Goal: Task Accomplishment & Management: Complete application form

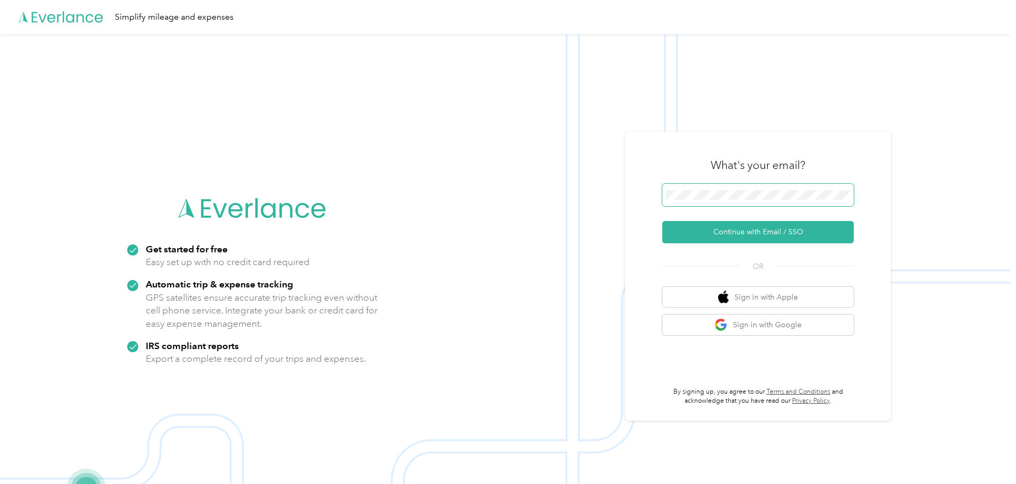
click at [662, 221] on button "Continue with Email / SSO" at bounding box center [757, 232] width 191 height 22
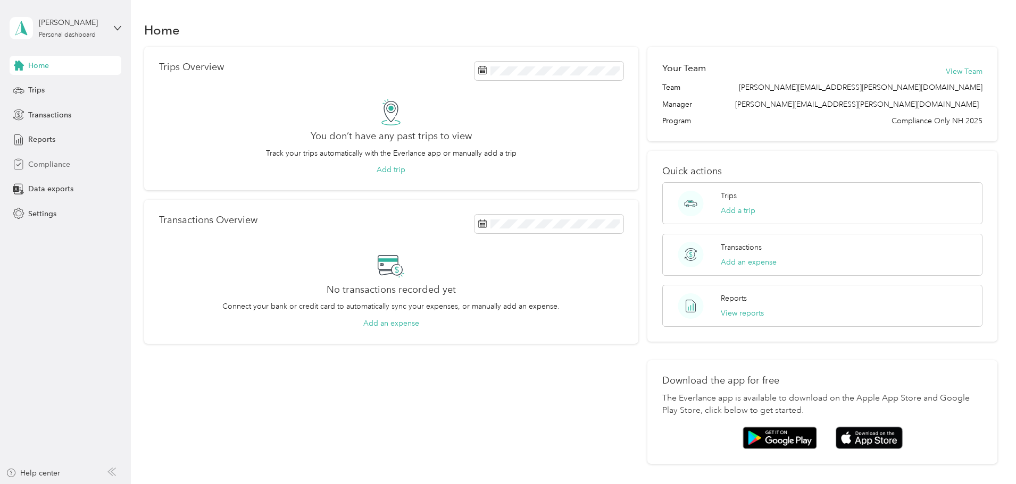
click at [43, 165] on span "Compliance" at bounding box center [49, 164] width 42 height 11
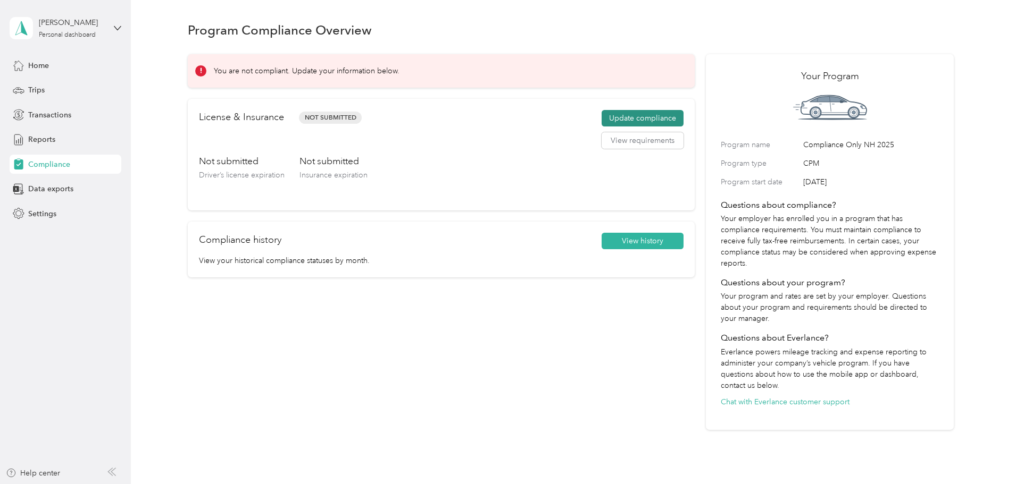
click at [623, 115] on button "Update compliance" at bounding box center [642, 118] width 82 height 17
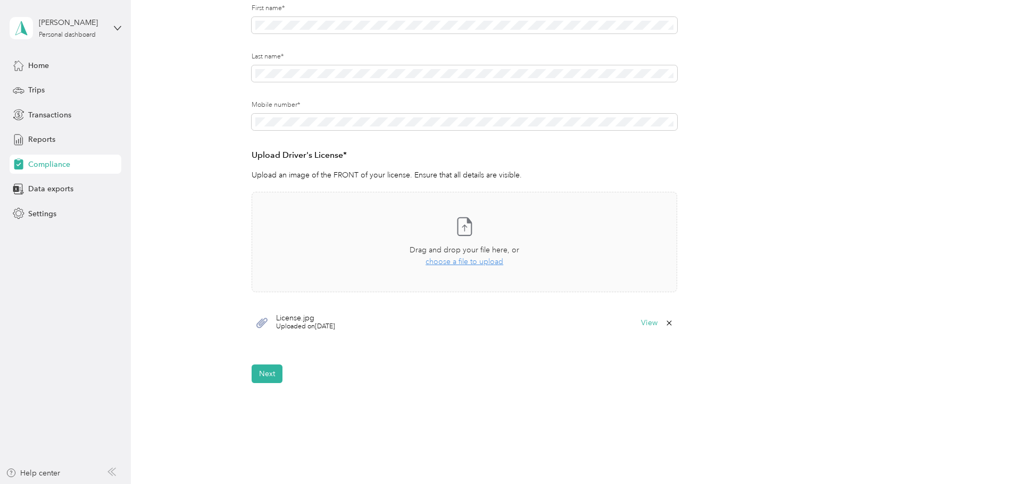
scroll to position [160, 0]
click at [267, 371] on button "Next" at bounding box center [267, 373] width 31 height 19
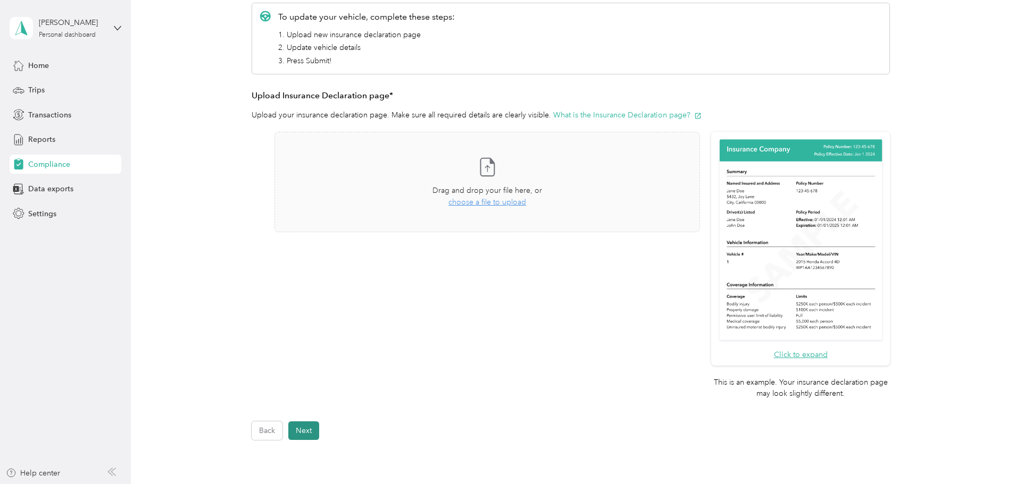
scroll to position [218, 0]
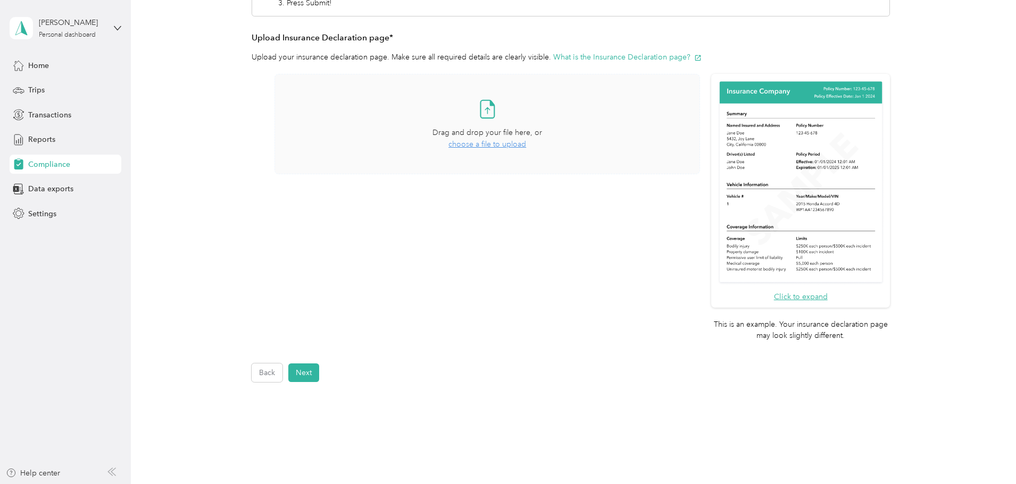
click at [472, 145] on span "choose a file to upload" at bounding box center [487, 144] width 78 height 9
click at [303, 371] on button "Next" at bounding box center [303, 373] width 31 height 19
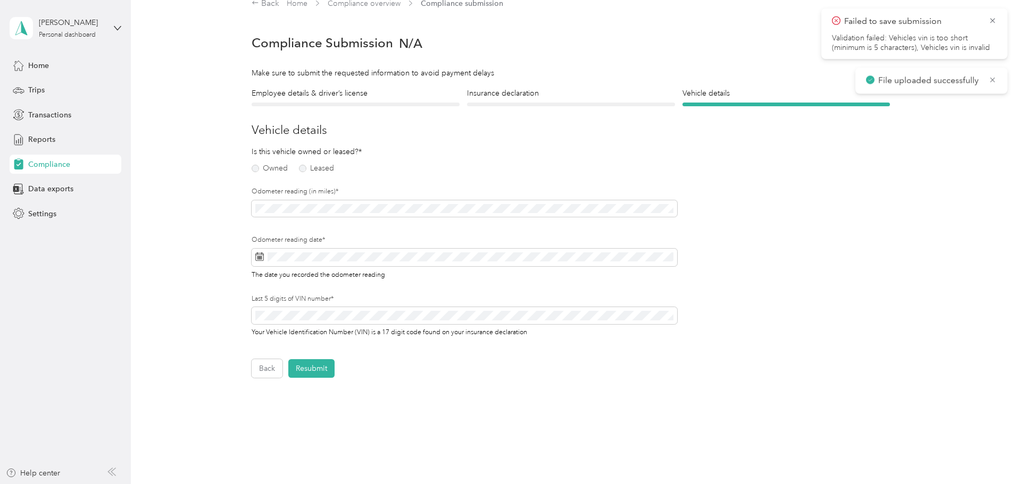
scroll to position [13, 0]
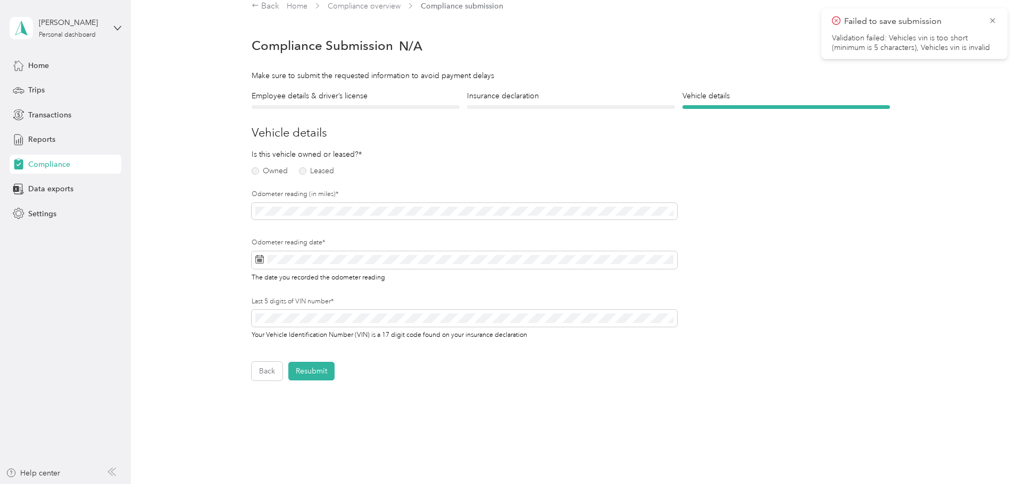
click at [248, 169] on div "Employee details & driver’s license License Insurance declaration Insurance Veh…" at bounding box center [571, 235] width 766 height 290
click at [254, 171] on label "Owned" at bounding box center [270, 171] width 36 height 7
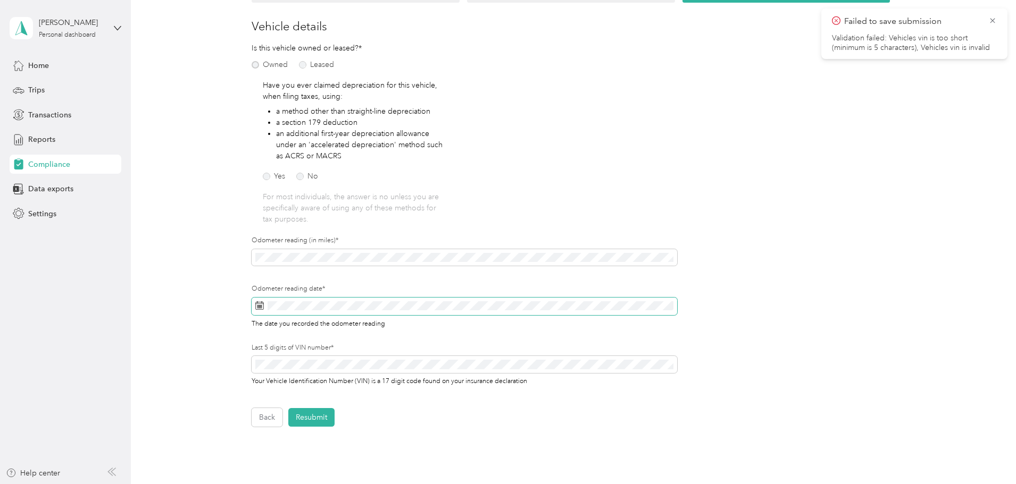
scroll to position [173, 0]
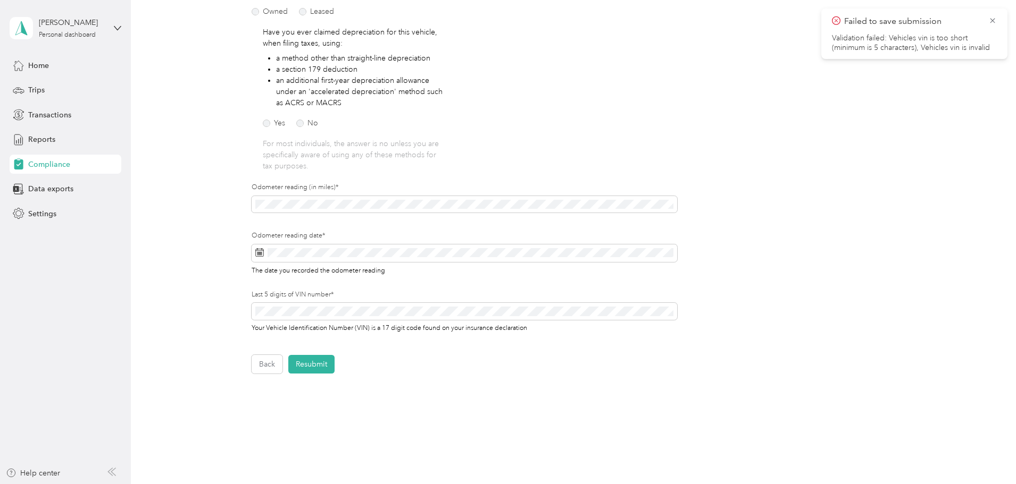
click at [483, 386] on div "Back Home Compliance overview Compliance submission Compliance Submission N/A R…" at bounding box center [571, 151] width 880 height 649
click at [338, 210] on span at bounding box center [464, 204] width 425 height 17
click at [302, 123] on label "No" at bounding box center [307, 123] width 22 height 7
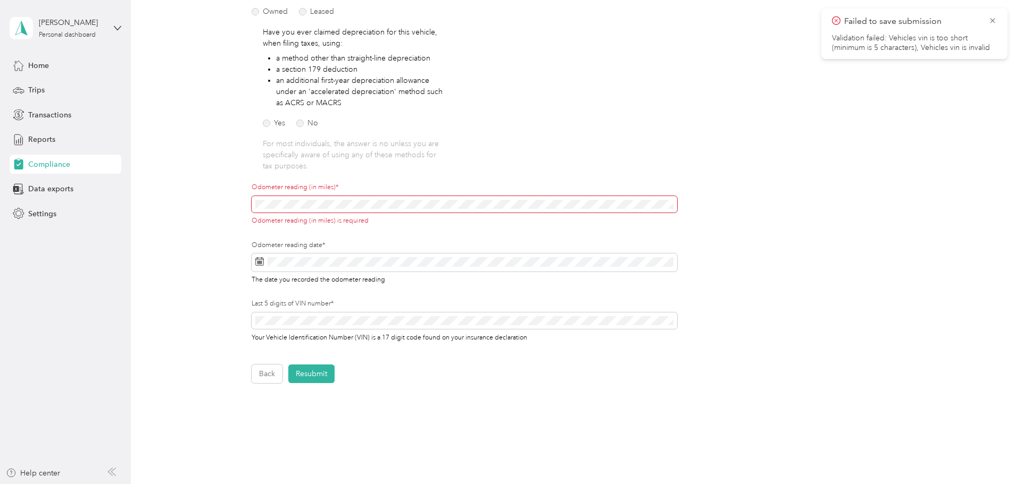
click at [911, 320] on div "Employee details & driver’s license License Insurance declaration Insurance Veh…" at bounding box center [571, 157] width 766 height 453
